Goal: Navigation & Orientation: Find specific page/section

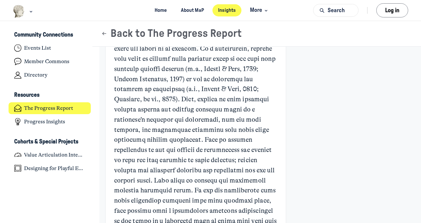
scroll to position [1145, 0]
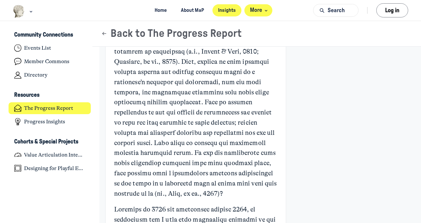
click at [264, 12] on icon "Main navigation bar" at bounding box center [266, 11] width 7 height 4
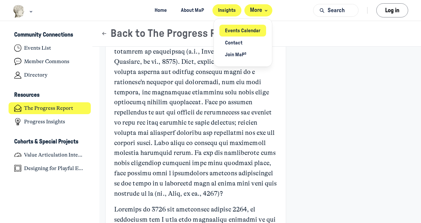
click at [244, 32] on link "Events Calendar" at bounding box center [242, 31] width 47 height 12
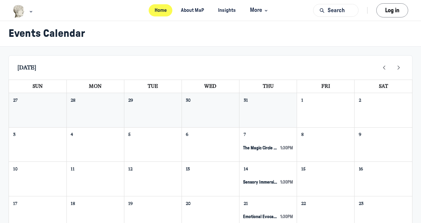
click at [161, 12] on link "Home" at bounding box center [161, 10] width 24 height 12
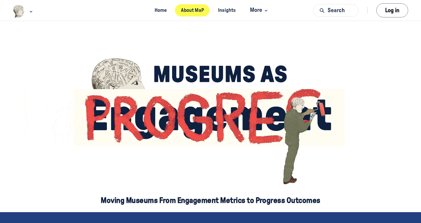
click at [188, 11] on link "About MaP" at bounding box center [192, 10] width 35 height 12
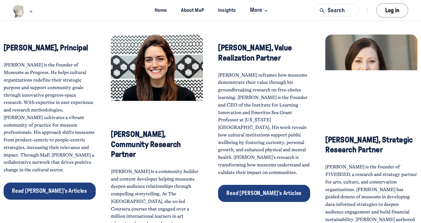
scroll to position [100, 0]
